Goal: Complete application form

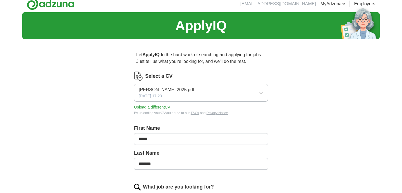
scroll to position [20, 0]
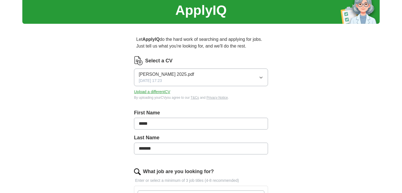
drag, startPoint x: 159, startPoint y: 92, endPoint x: 160, endPoint y: 101, distance: 9.3
click at [160, 101] on div "Select a CV [PERSON_NAME] 2025.pdf [DATE] 17:23 Upload a different CV By upload…" at bounding box center [201, 81] width 134 height 51
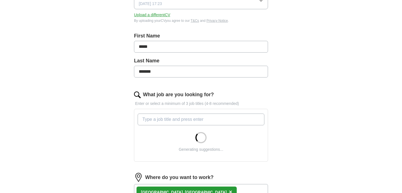
scroll to position [103, 0]
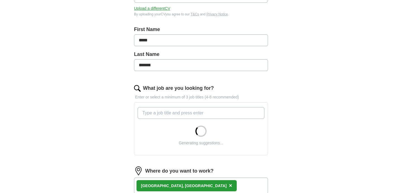
click at [160, 113] on input "What job are you looking for?" at bounding box center [201, 113] width 127 height 12
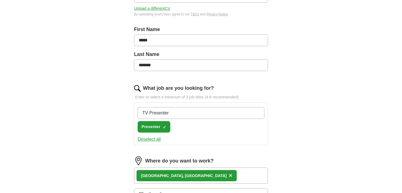
type input "TV Presenter"
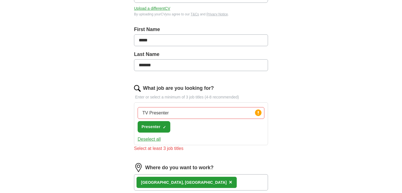
click at [190, 124] on div "TV Presenter Press return to add title Presenter ✓ ×" at bounding box center [201, 120] width 129 height 30
click at [175, 113] on input "TV Presenter" at bounding box center [201, 113] width 127 height 12
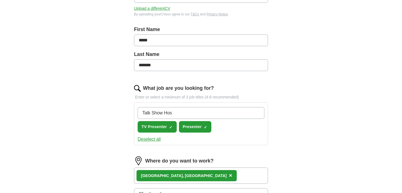
type input "Talk Show Host"
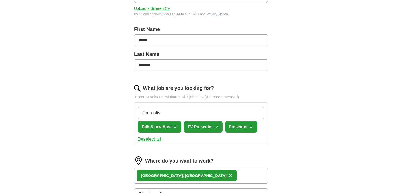
type input "Journalist"
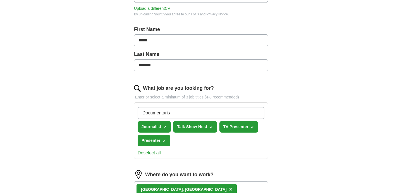
type input "Documentarist"
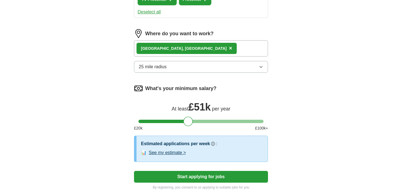
scroll to position [253, 0]
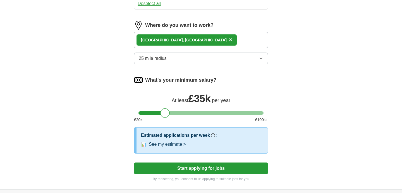
drag, startPoint x: 190, startPoint y: 112, endPoint x: 167, endPoint y: 113, distance: 22.9
click at [167, 113] on div at bounding box center [165, 113] width 10 height 10
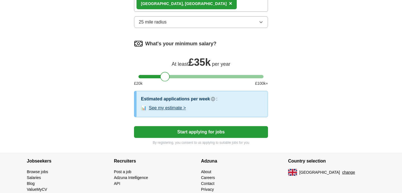
scroll to position [302, 0]
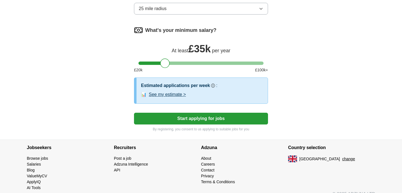
click at [179, 94] on button "See my estimate >" at bounding box center [167, 94] width 37 height 7
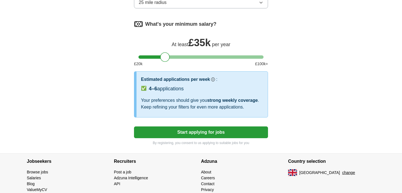
scroll to position [309, 0]
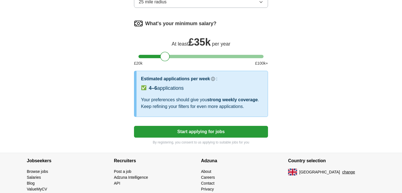
click at [165, 129] on button "Start applying for jobs" at bounding box center [201, 132] width 134 height 12
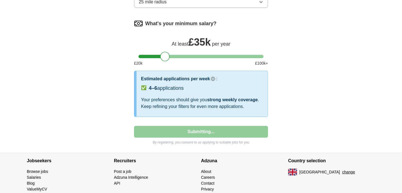
select select "**"
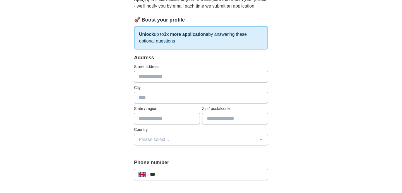
scroll to position [69, 0]
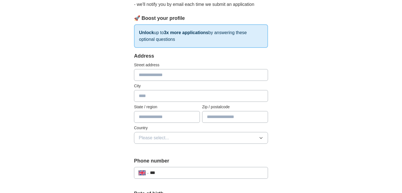
click at [153, 75] on input "text" at bounding box center [201, 75] width 134 height 12
type input "**********"
click at [145, 97] on input "text" at bounding box center [201, 96] width 134 height 12
type input "******"
click at [151, 117] on input "text" at bounding box center [167, 117] width 66 height 12
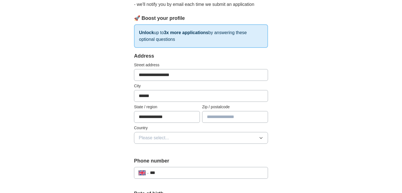
type input "**********"
click at [215, 122] on input "text" at bounding box center [235, 117] width 66 height 12
type input "*******"
click at [199, 134] on button "Please select..." at bounding box center [201, 138] width 134 height 12
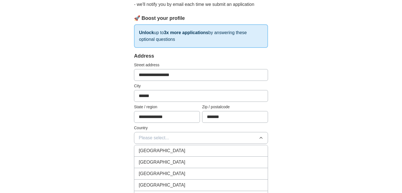
click at [199, 152] on div "[GEOGRAPHIC_DATA]" at bounding box center [201, 150] width 125 height 7
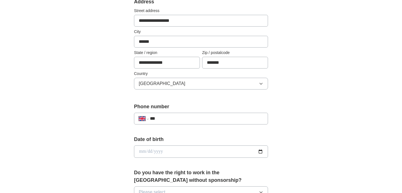
scroll to position [129, 0]
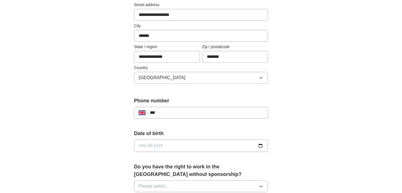
click at [181, 113] on input "***" at bounding box center [206, 112] width 113 height 7
type input "**********"
click at [184, 146] on input "date" at bounding box center [201, 145] width 134 height 12
type input "**********"
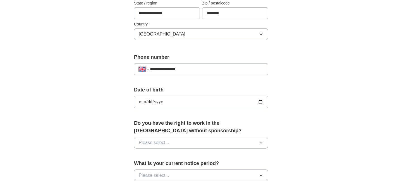
scroll to position [173, 0]
click at [184, 146] on button "Please select..." at bounding box center [201, 142] width 134 height 12
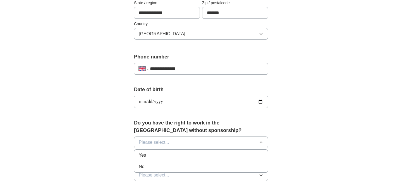
click at [177, 155] on div "Yes" at bounding box center [201, 155] width 125 height 7
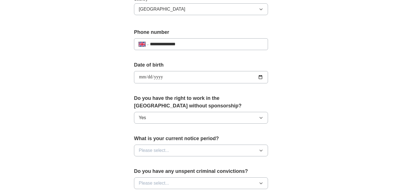
scroll to position [199, 0]
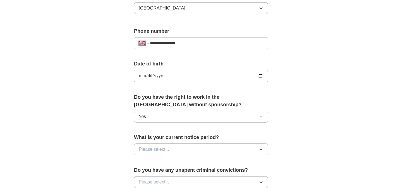
click at [175, 152] on button "Please select..." at bounding box center [201, 149] width 134 height 12
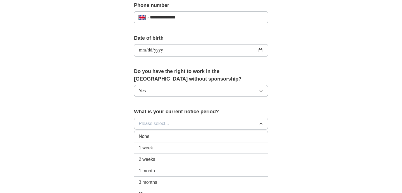
scroll to position [226, 0]
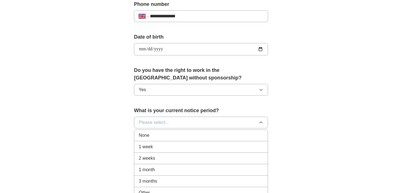
click at [161, 134] on div "None" at bounding box center [201, 135] width 125 height 7
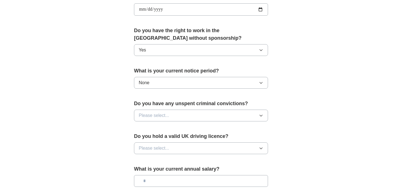
scroll to position [269, 0]
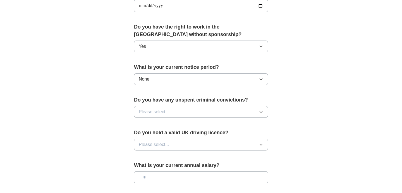
click at [155, 115] on span "Please select..." at bounding box center [154, 111] width 30 height 7
click at [158, 133] on div "No" at bounding box center [201, 136] width 125 height 7
click at [158, 148] on button "Please select..." at bounding box center [201, 145] width 134 height 12
click at [157, 155] on div "Yes" at bounding box center [201, 157] width 125 height 7
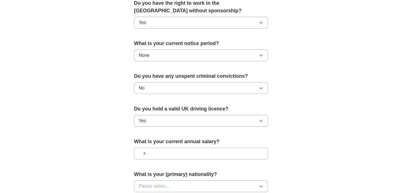
scroll to position [293, 0]
click at [157, 155] on input "text" at bounding box center [201, 153] width 134 height 12
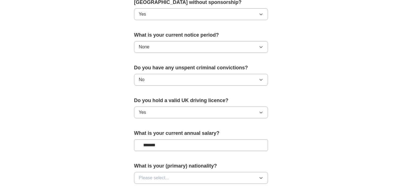
scroll to position [323, 0]
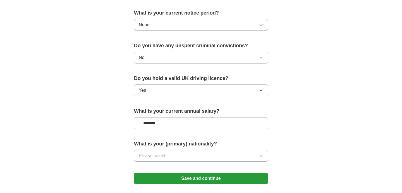
click at [150, 124] on input "*******" at bounding box center [201, 123] width 134 height 12
type input "*******"
click at [149, 155] on span "Please select..." at bounding box center [154, 155] width 30 height 7
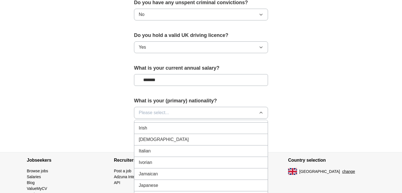
scroll to position [965, 0]
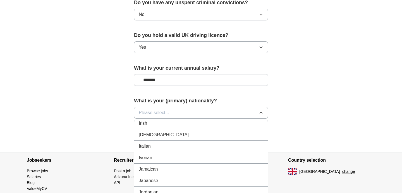
click at [152, 149] on div "Italian" at bounding box center [201, 146] width 125 height 7
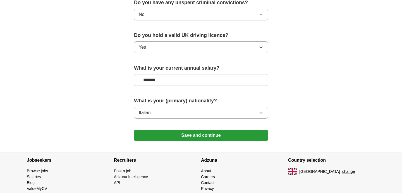
click at [189, 132] on button "Save and continue" at bounding box center [201, 135] width 134 height 11
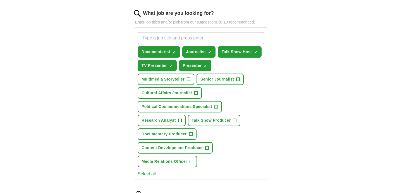
scroll to position [181, 0]
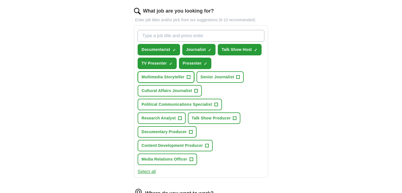
click at [177, 79] on span "Multimedia Storyteller" at bounding box center [163, 77] width 43 height 6
click at [217, 79] on span "Senior Journalist" at bounding box center [218, 77] width 34 height 6
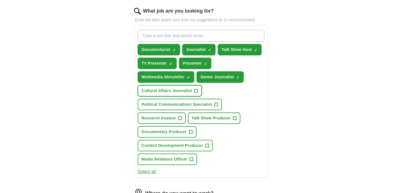
click at [185, 92] on span "Cultural Affairs Journalist" at bounding box center [167, 91] width 51 height 6
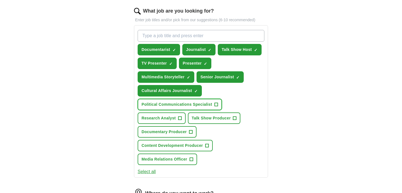
click at [185, 105] on span "Political Communications Specialist" at bounding box center [177, 104] width 71 height 6
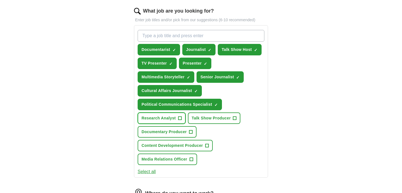
click at [171, 118] on span "Research Analyst" at bounding box center [159, 118] width 34 height 6
click at [207, 119] on span "Talk Show Producer" at bounding box center [211, 118] width 39 height 6
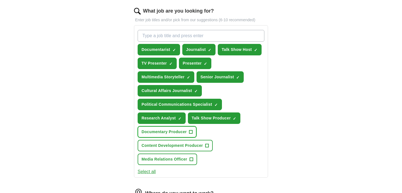
click at [174, 135] on span "Documentary Producer" at bounding box center [164, 132] width 45 height 6
click at [176, 145] on span "Content Development Producer" at bounding box center [172, 146] width 61 height 6
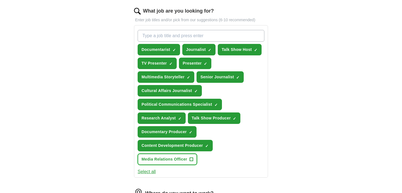
click at [175, 159] on span "Media Relations Officer" at bounding box center [165, 159] width 46 height 6
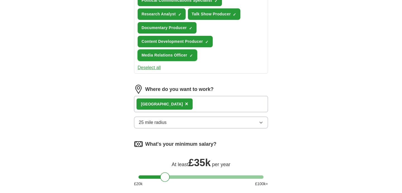
scroll to position [392, 0]
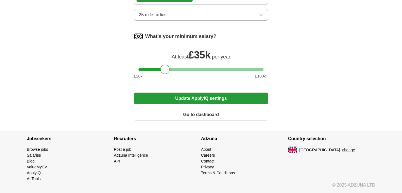
click at [178, 100] on button "Update ApplyIQ settings" at bounding box center [201, 99] width 134 height 12
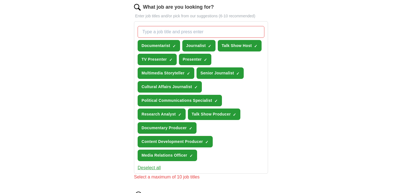
scroll to position [184, 0]
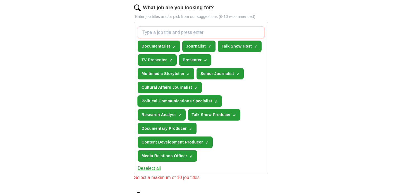
click at [0, 0] on span "×" at bounding box center [0, 0] width 0 height 0
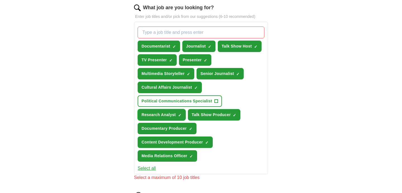
click at [0, 0] on span "×" at bounding box center [0, 0] width 0 height 0
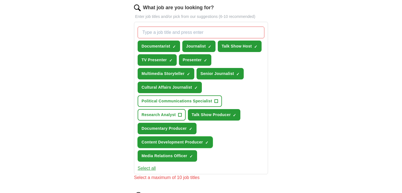
click at [0, 0] on span "×" at bounding box center [0, 0] width 0 height 0
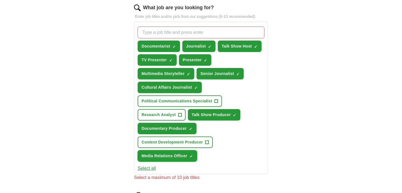
click at [0, 0] on span "×" at bounding box center [0, 0] width 0 height 0
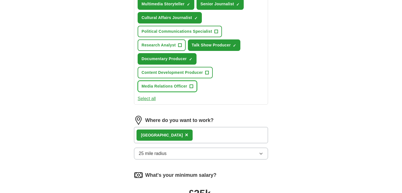
scroll to position [392, 0]
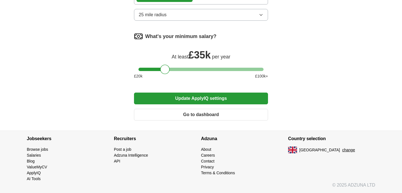
click at [187, 101] on button "Update ApplyIQ settings" at bounding box center [201, 99] width 134 height 12
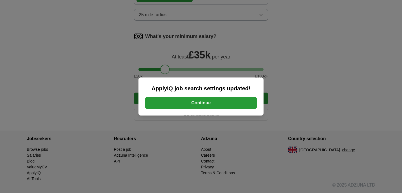
click at [209, 103] on button "Continue" at bounding box center [201, 103] width 112 height 12
